Goal: Task Accomplishment & Management: Complete application form

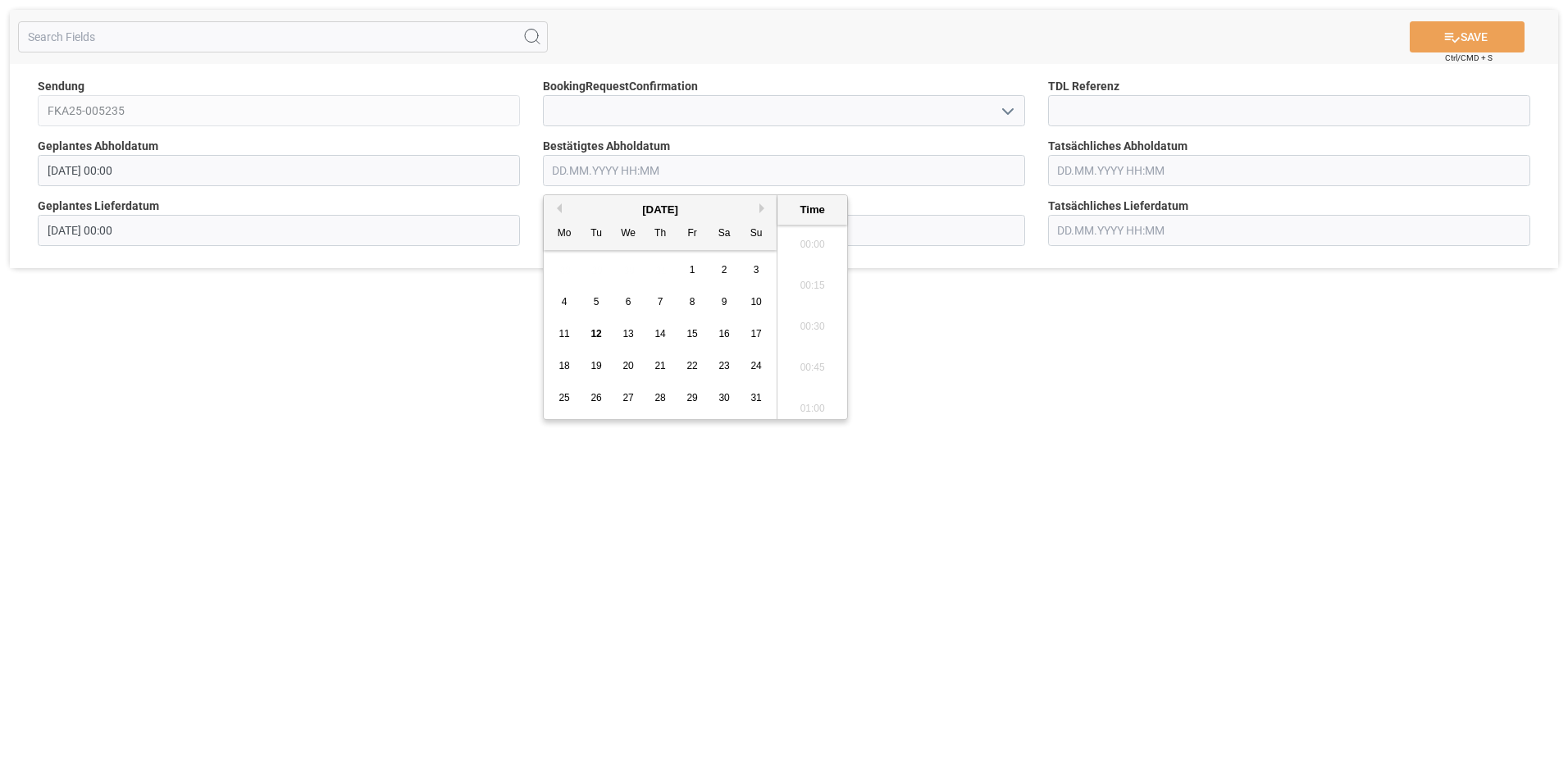
click at [564, 176] on input "text" at bounding box center [784, 170] width 482 height 31
click at [685, 332] on div "15" at bounding box center [692, 334] width 21 height 20
click at [810, 262] on li "14:00" at bounding box center [812, 255] width 70 height 41
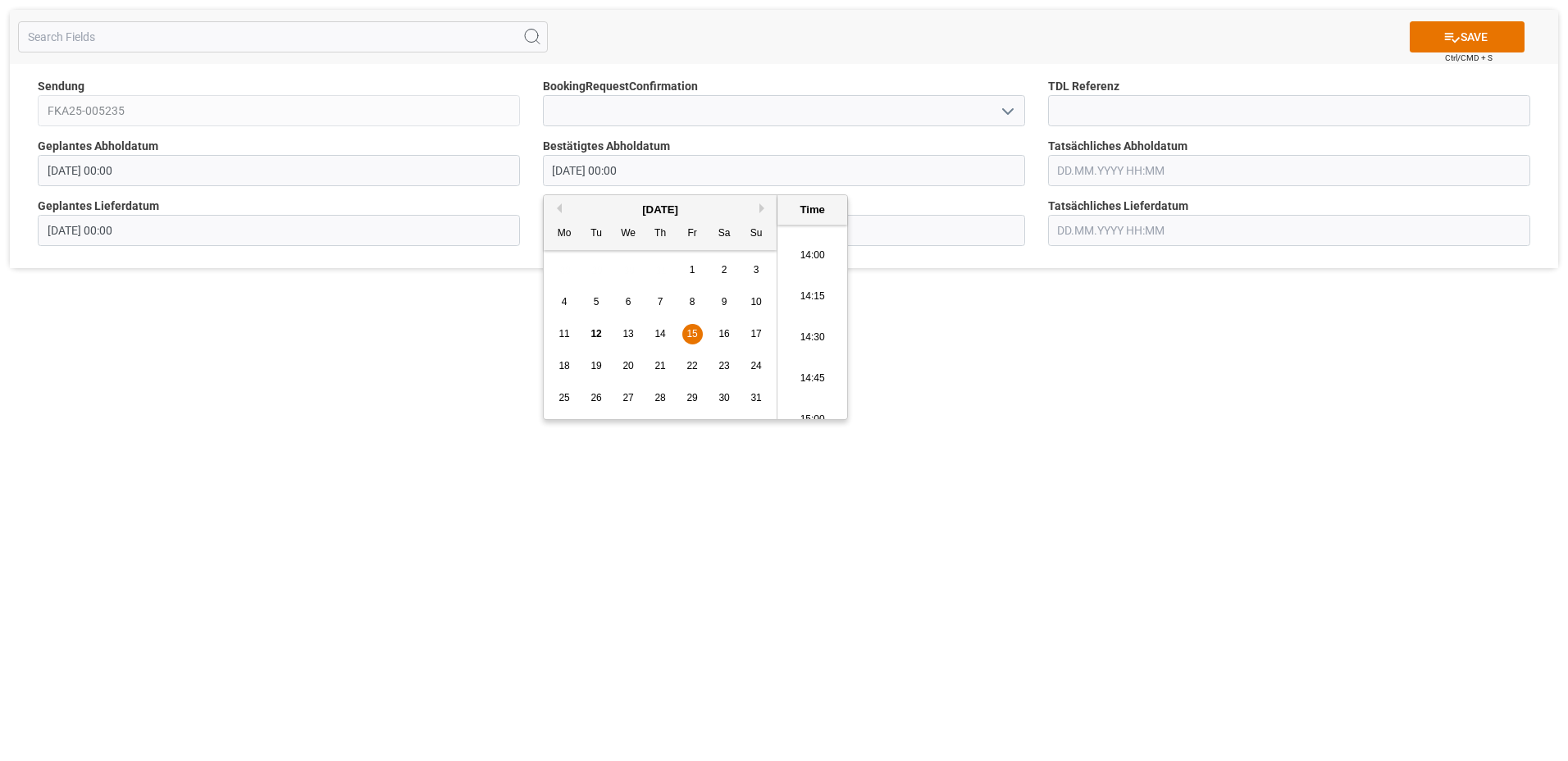
type input "15.08.2025 14:00"
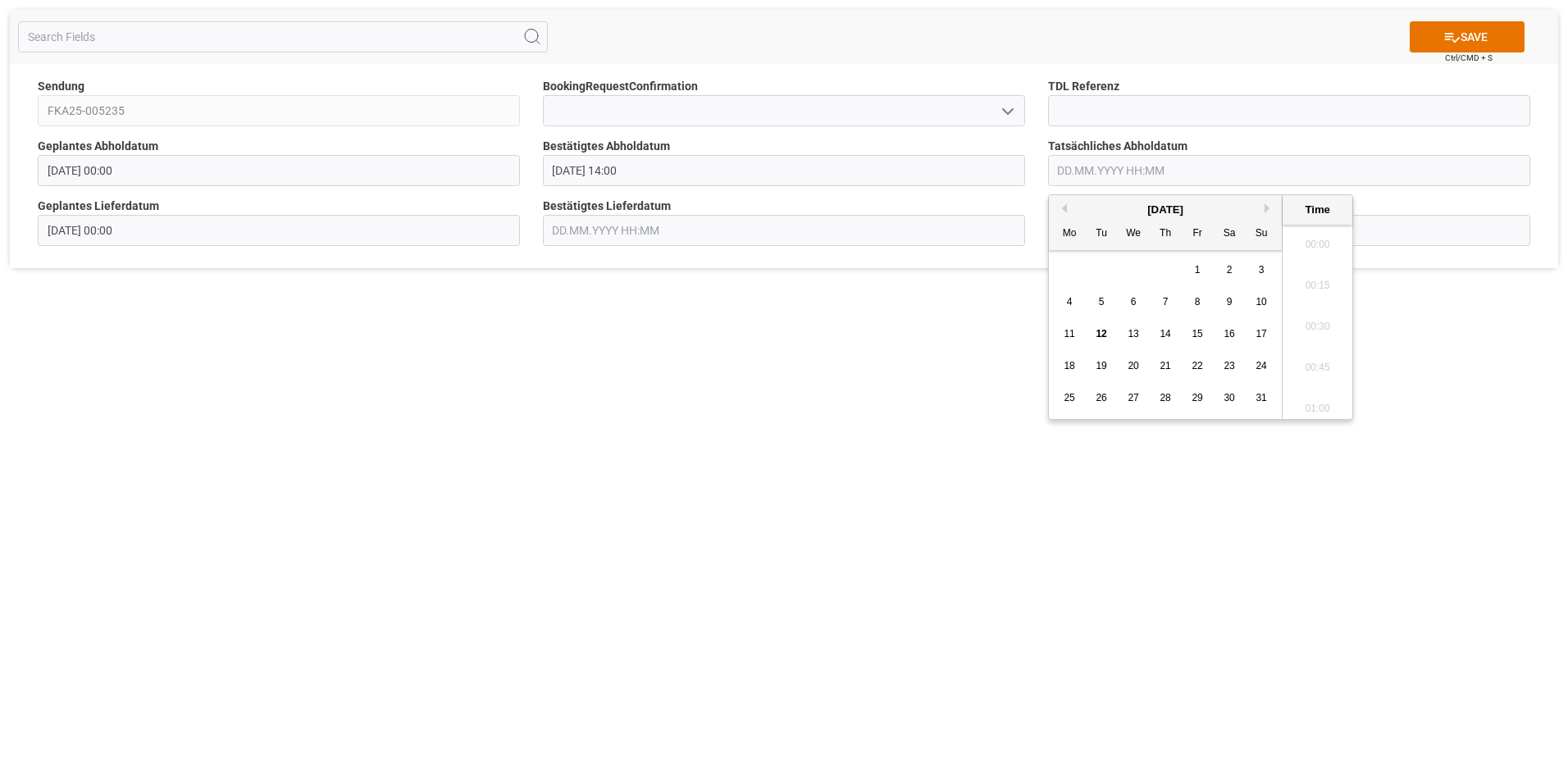
click at [1201, 176] on input "text" at bounding box center [1288, 170] width 482 height 31
click at [1200, 332] on span "15" at bounding box center [1196, 333] width 10 height 11
click at [1330, 357] on li "14:00" at bounding box center [1318, 362] width 70 height 41
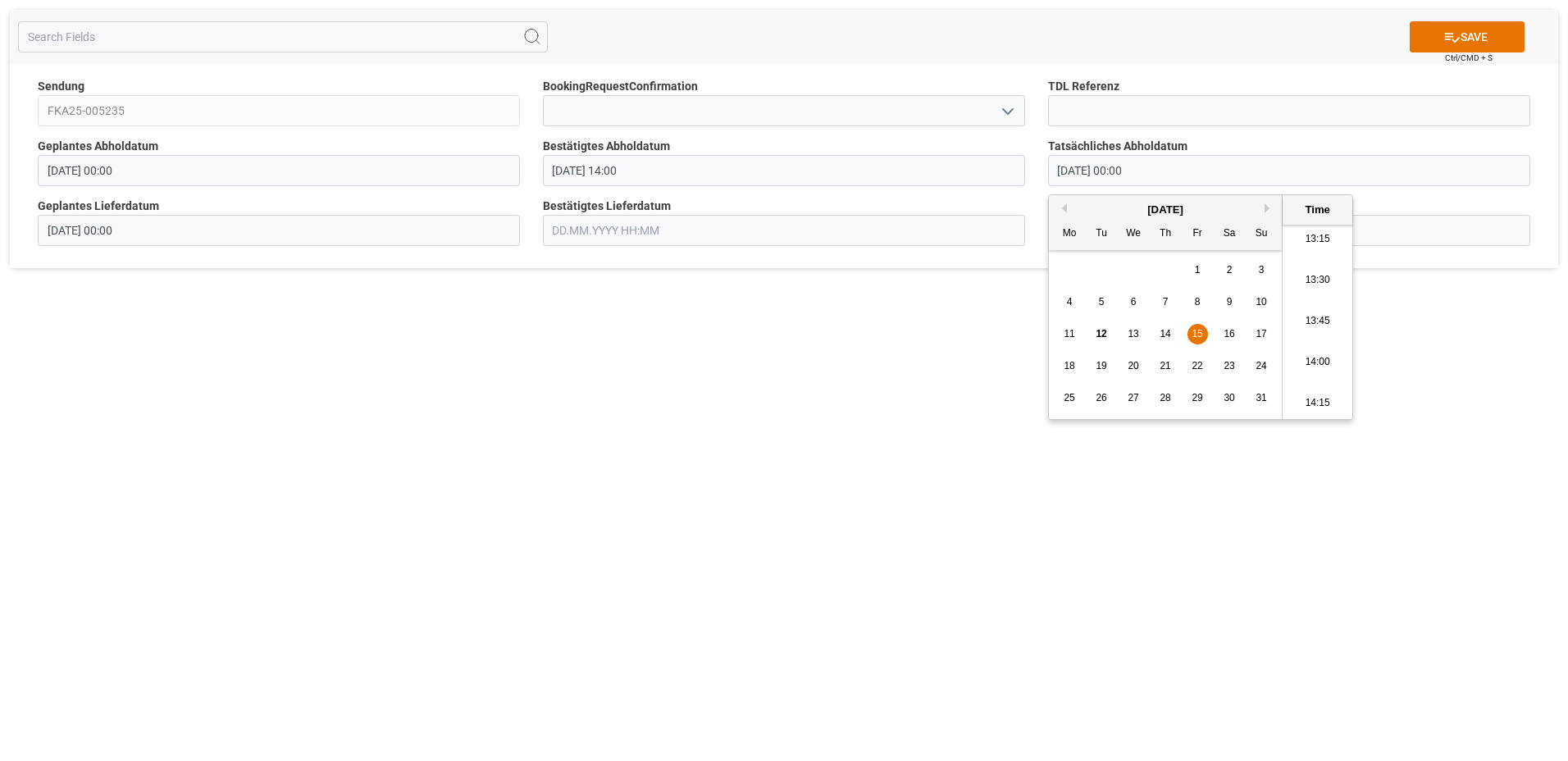
type input "15.08.2025 14:00"
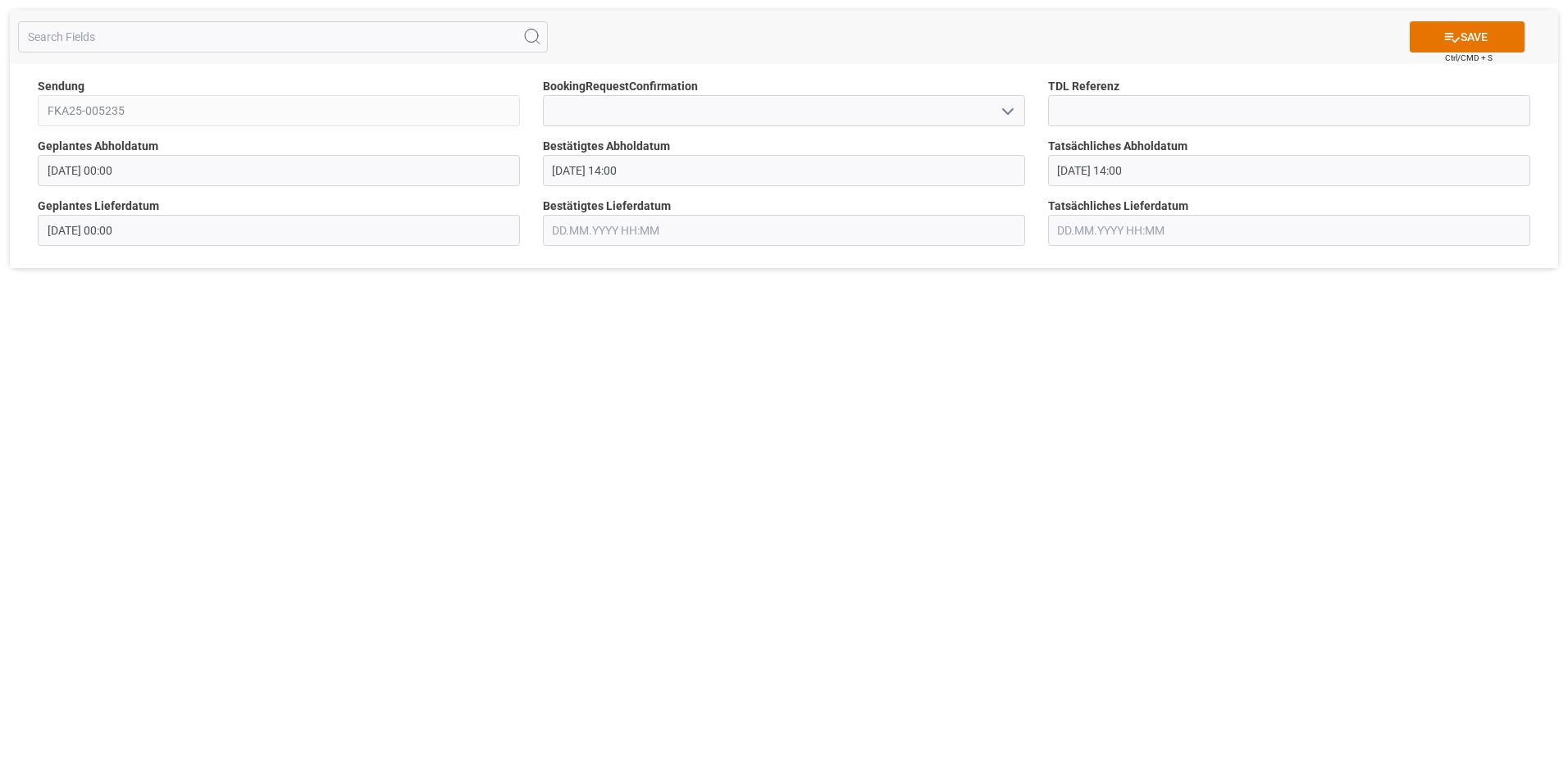
click at [733, 239] on input "text" at bounding box center [784, 229] width 482 height 31
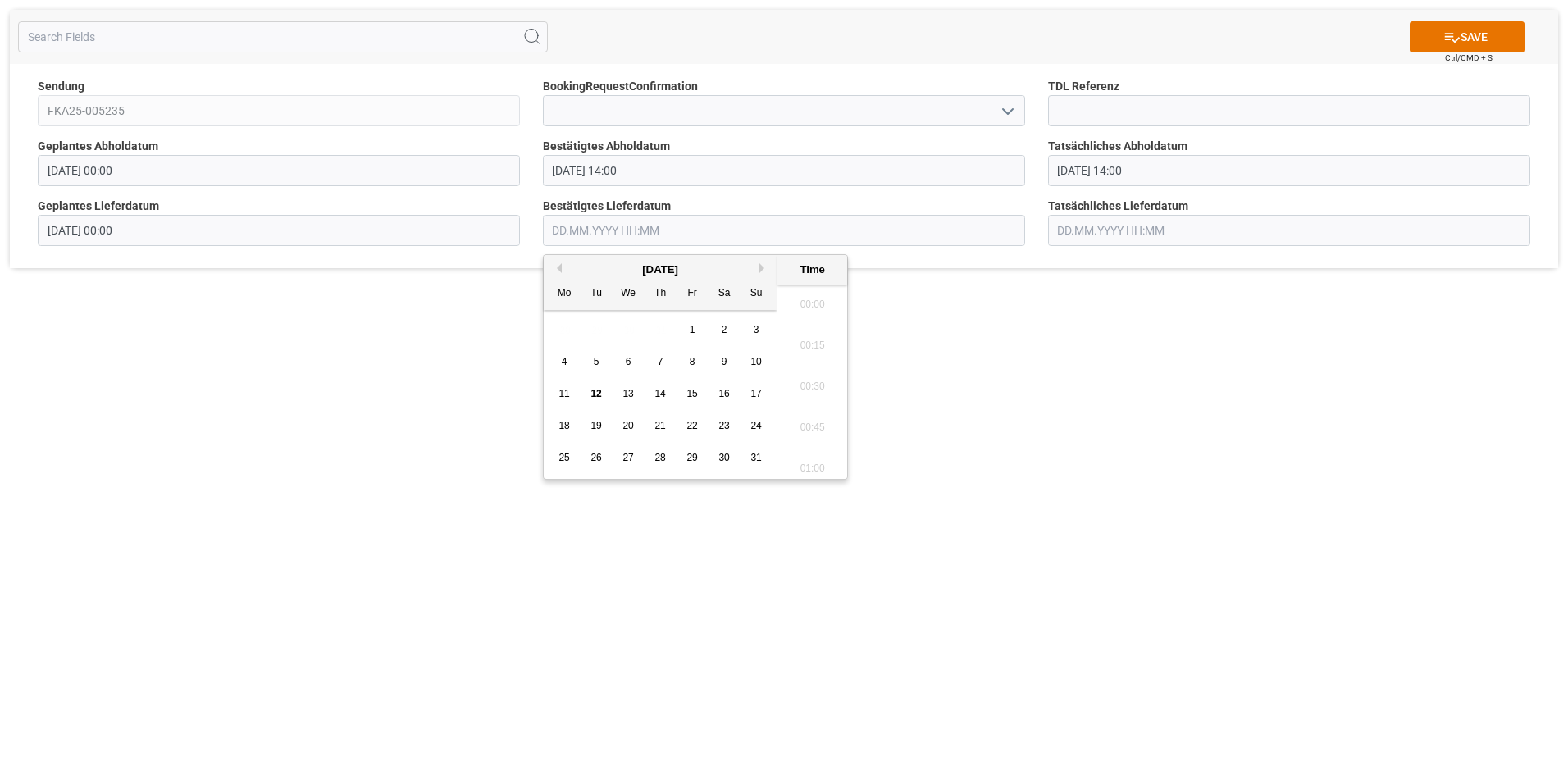
scroll to position [1604, 0]
click at [564, 428] on span "18" at bounding box center [563, 425] width 10 height 11
click at [818, 343] on li "10:00" at bounding box center [812, 340] width 70 height 41
type input "[DATE] 10:00"
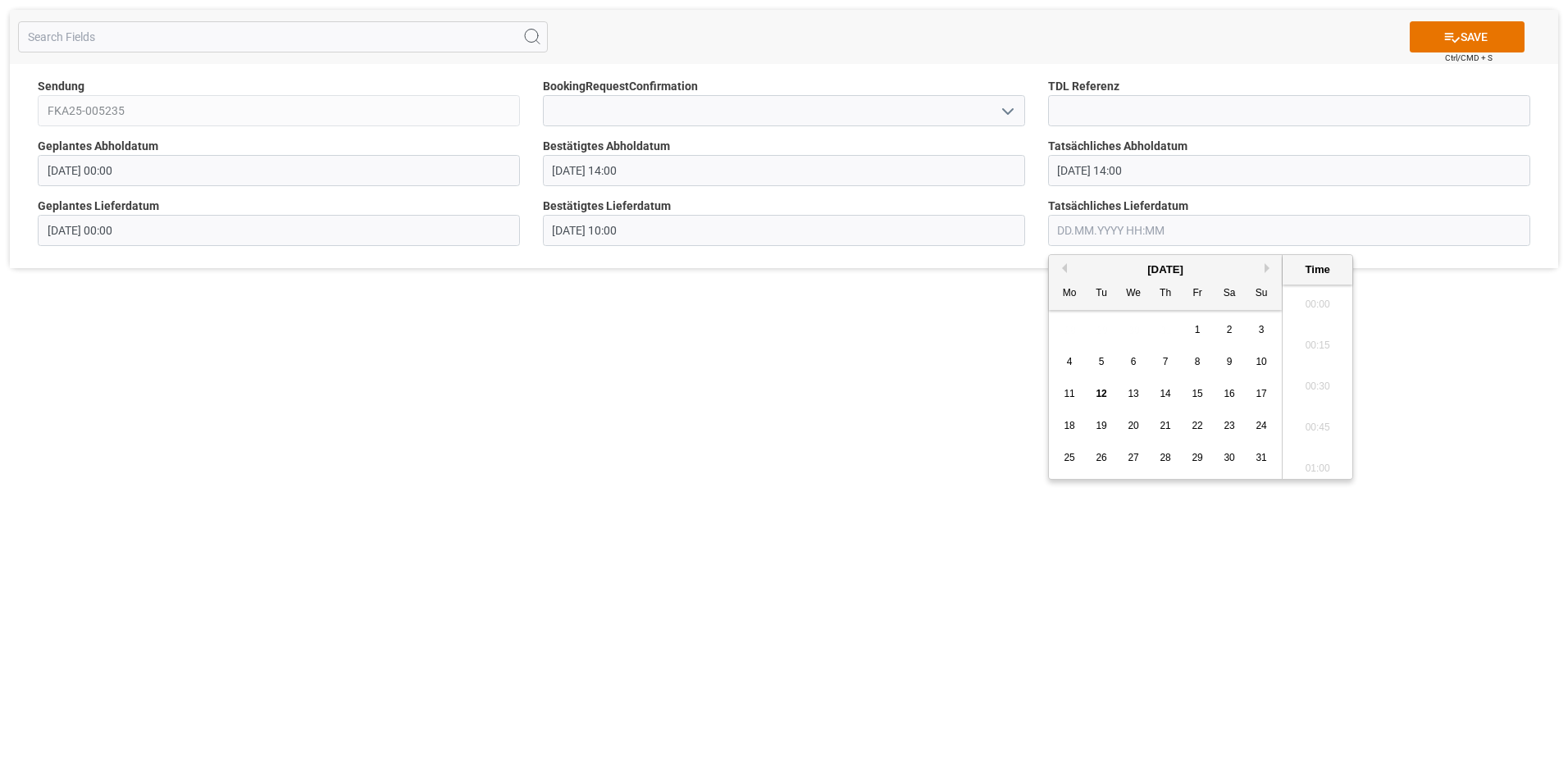
click at [1110, 242] on input "text" at bounding box center [1288, 229] width 482 height 31
click at [1069, 416] on div "18" at bounding box center [1070, 426] width 21 height 20
click at [1304, 418] on li "10:30" at bounding box center [1318, 421] width 70 height 41
type input "18.08.2025 10:30"
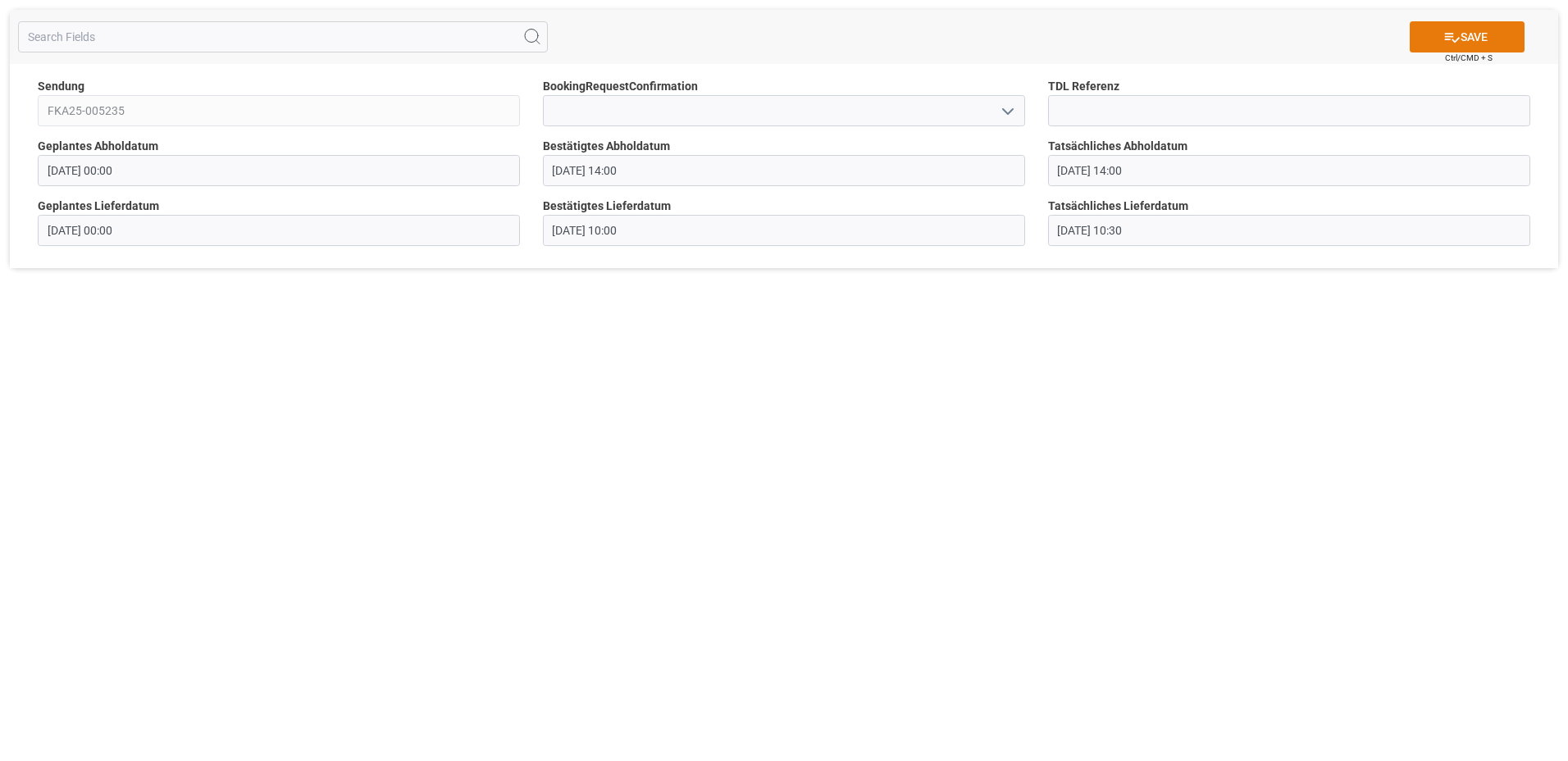
click at [1454, 35] on icon at bounding box center [1452, 37] width 17 height 17
click at [577, 165] on input "text" at bounding box center [784, 170] width 482 height 31
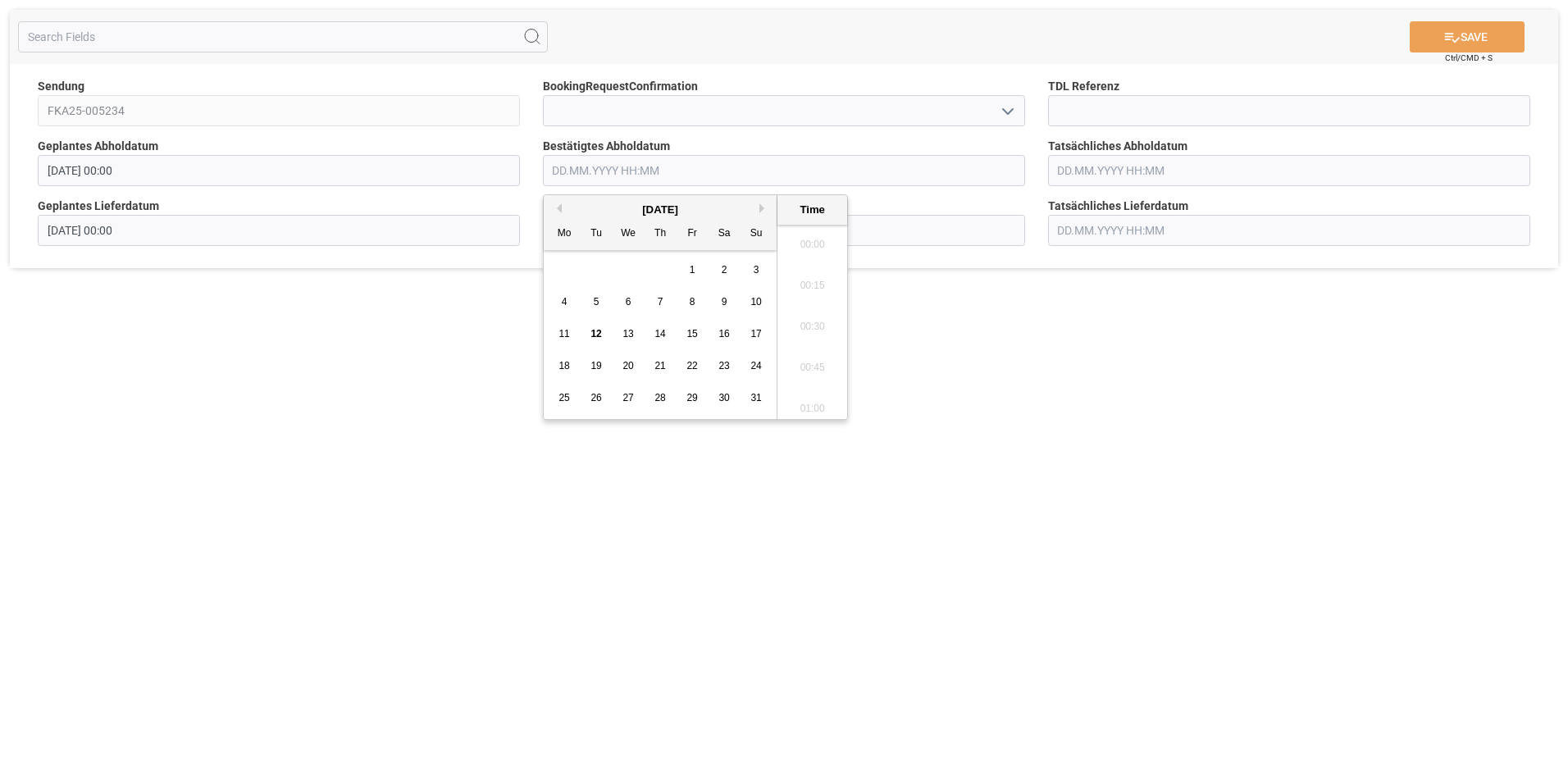
scroll to position [1604, 0]
click at [689, 335] on span "15" at bounding box center [691, 333] width 10 height 11
click at [828, 272] on li "09:00" at bounding box center [812, 279] width 70 height 41
type input "[DATE] 09:00"
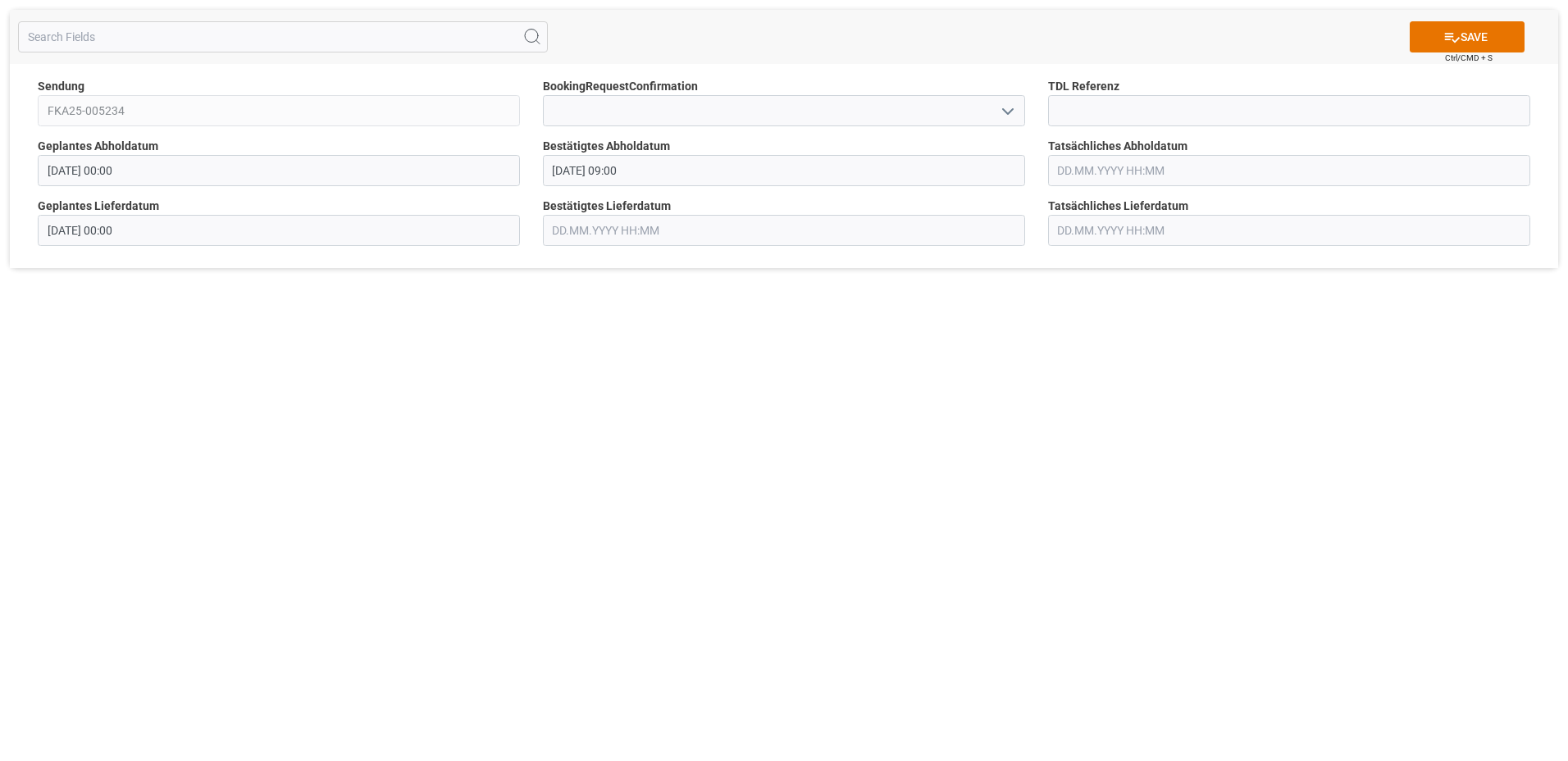
click at [759, 217] on input "text" at bounding box center [784, 229] width 482 height 31
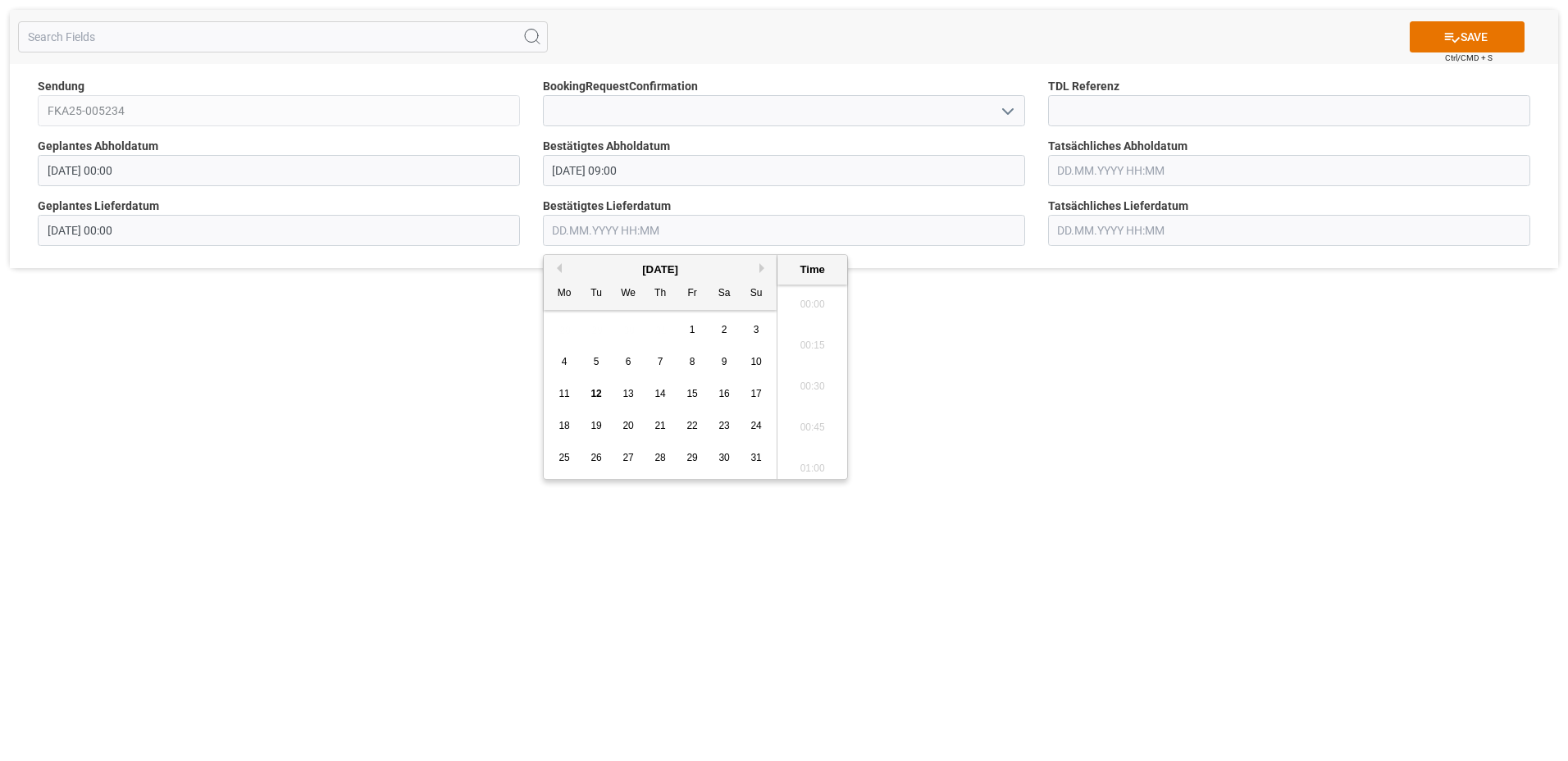
scroll to position [1604, 0]
click at [554, 424] on div "18" at bounding box center [565, 426] width 21 height 20
click at [822, 335] on li "10:00" at bounding box center [812, 340] width 70 height 41
type input "[DATE] 10:00"
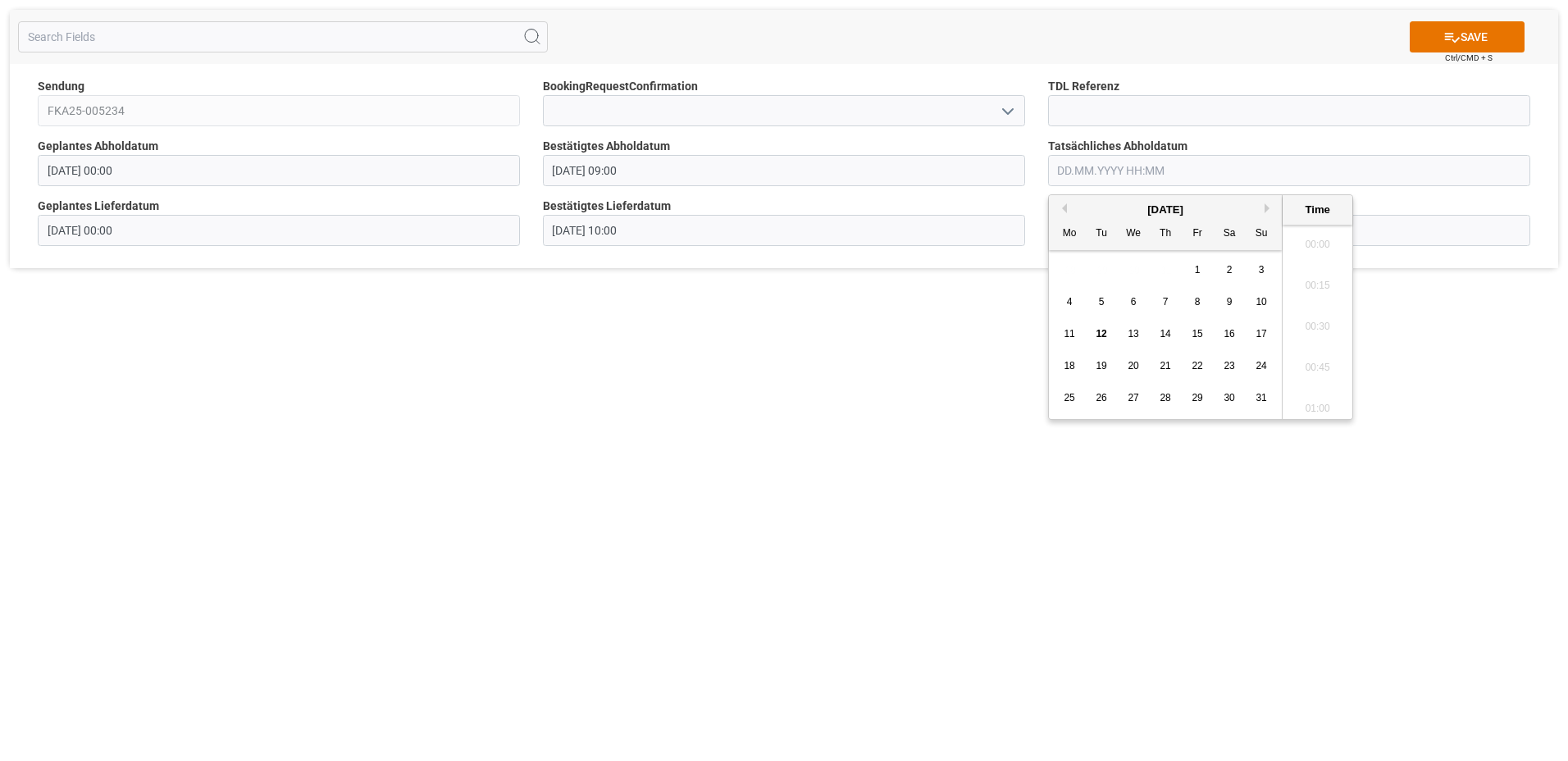
click at [1190, 168] on input "text" at bounding box center [1288, 170] width 482 height 31
click at [1197, 338] on span "15" at bounding box center [1196, 333] width 10 height 11
click at [1315, 317] on li "10:15" at bounding box center [1318, 321] width 70 height 41
type input "[DATE] 10:15"
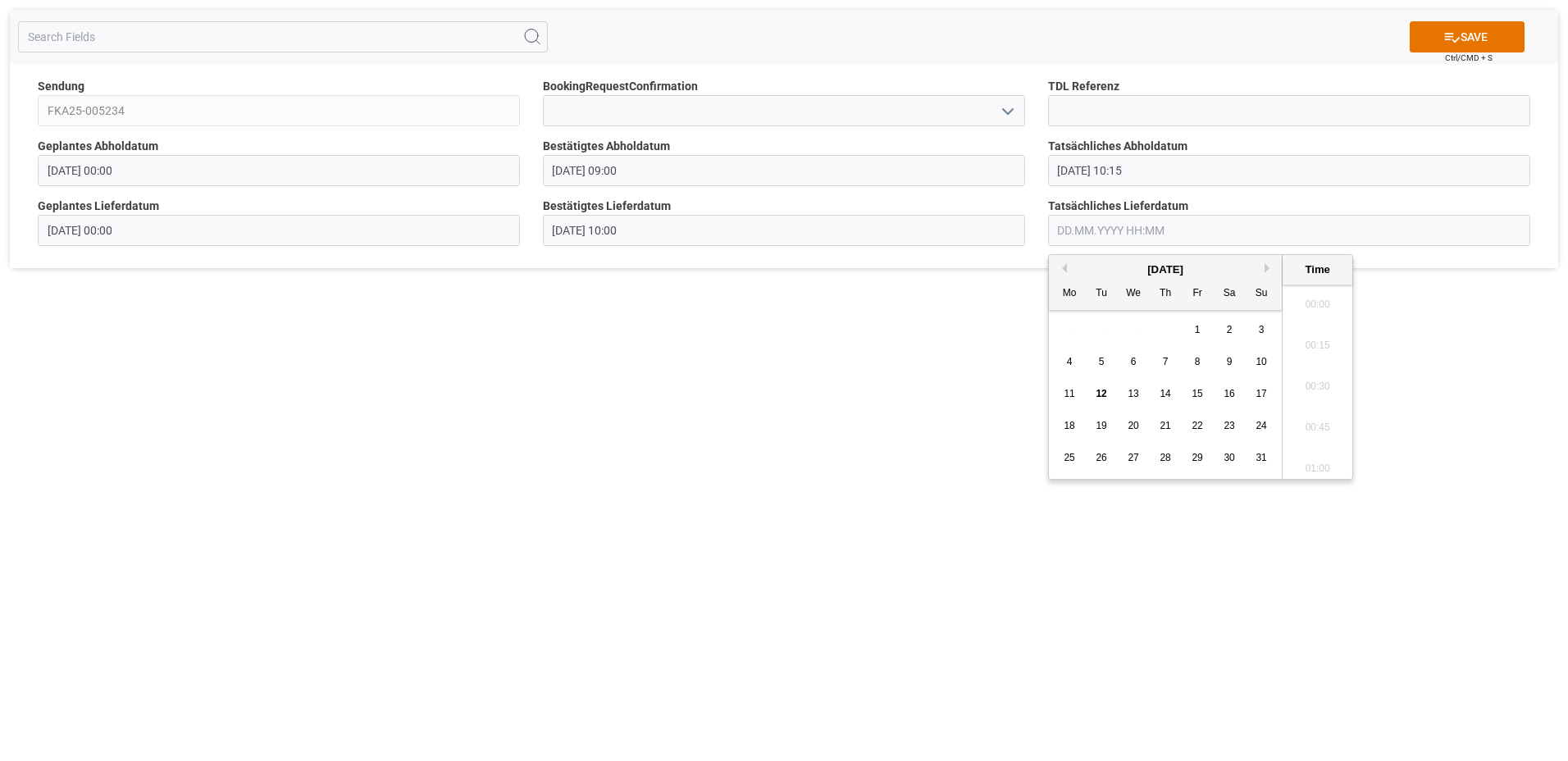
click at [1149, 227] on input "text" at bounding box center [1288, 229] width 482 height 31
click at [1069, 419] on span "18" at bounding box center [1068, 425] width 10 height 11
click at [1299, 380] on li "10:15" at bounding box center [1318, 380] width 70 height 41
type input "[DATE] 10:15"
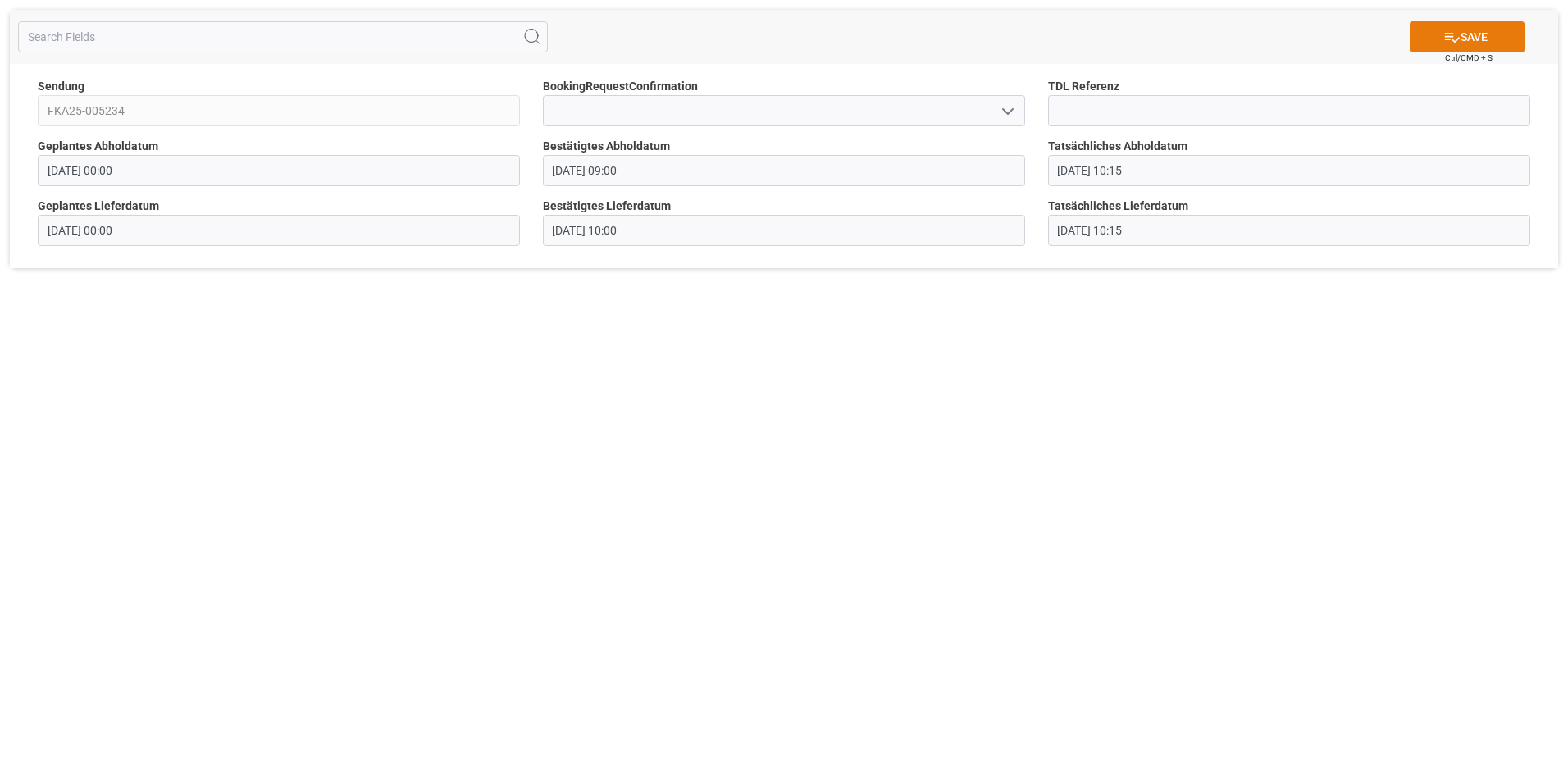
click at [1470, 30] on button "SAVE" at bounding box center [1467, 37] width 115 height 31
